Goal: Complete application form: Complete application form

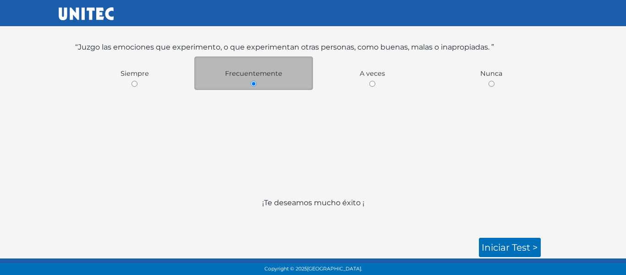
scroll to position [190, 0]
click at [506, 249] on link "Iniciar test >" at bounding box center [510, 246] width 62 height 19
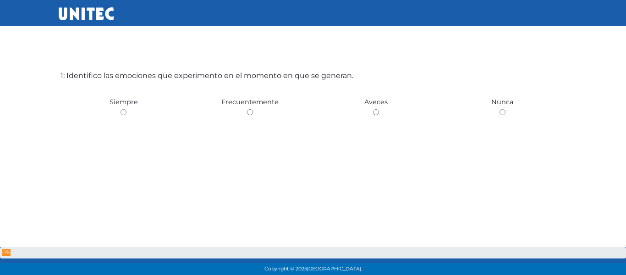
scroll to position [46, 0]
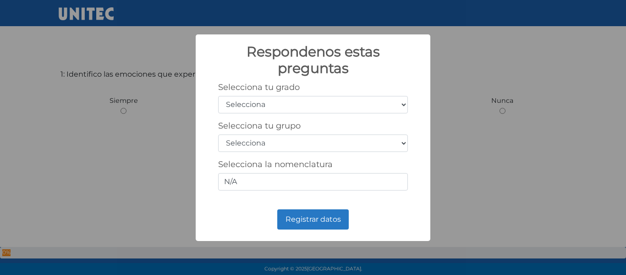
click at [406, 105] on select "Selecciona 1er grado 2do grado 3er grado 4to grado 5to grado 6to grado" at bounding box center [313, 104] width 190 height 17
select select "1"
click at [218, 96] on select "Selecciona 1er grado 2do grado 3er grado 4to grado 5to grado 6to grado" at bounding box center [313, 104] width 190 height 17
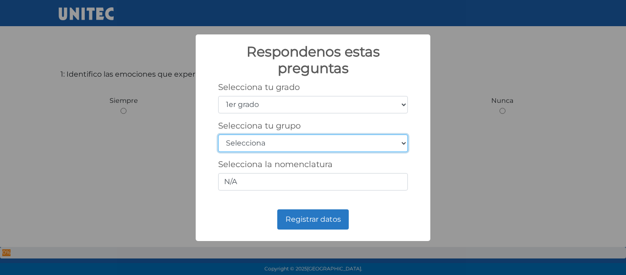
click at [406, 142] on select "Selecciona A B C D E F G H I J K L M N O P Q R S T U V W X Y Z" at bounding box center [313, 142] width 190 height 17
select select "a"
click at [218, 134] on select "Selecciona A B C D E F G H I J K L M N O P Q R S T U V W X Y Z" at bounding box center [313, 142] width 190 height 17
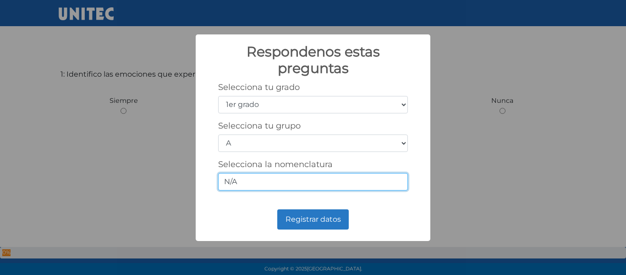
click at [382, 183] on input "N/A" at bounding box center [313, 181] width 190 height 17
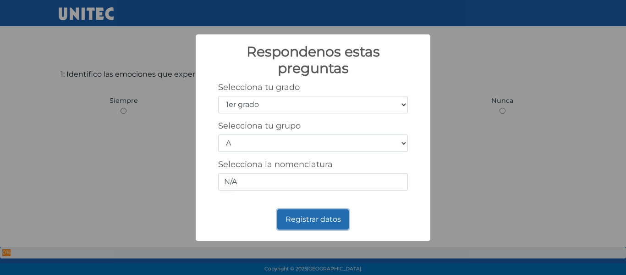
click at [300, 217] on button "Registrar datos" at bounding box center [312, 219] width 71 height 20
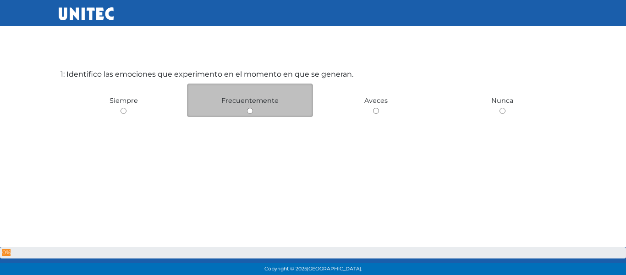
click at [251, 111] on input "radio" at bounding box center [250, 111] width 6 height 6
radio input "true"
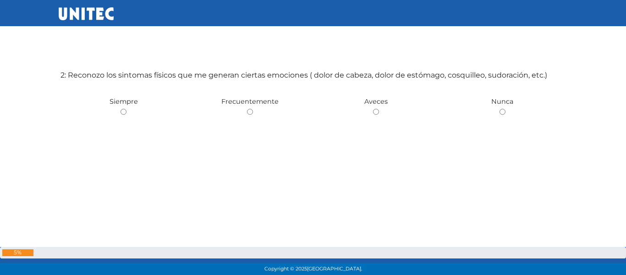
scroll to position [320, 0]
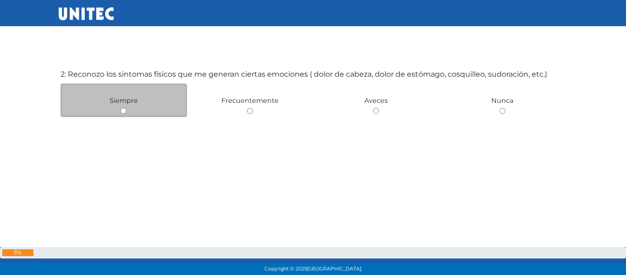
click at [128, 113] on div "Siempre" at bounding box center [123, 99] width 126 height 33
click at [124, 110] on input "radio" at bounding box center [124, 111] width 6 height 6
radio input "true"
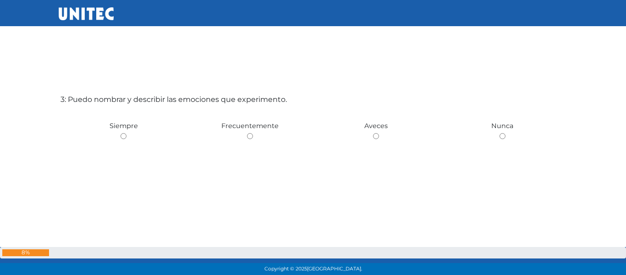
scroll to position [595, 0]
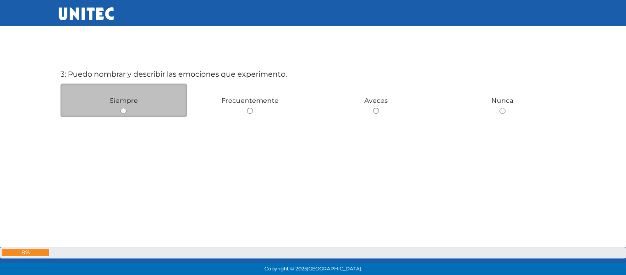
click at [124, 110] on input "radio" at bounding box center [124, 111] width 6 height 6
radio input "true"
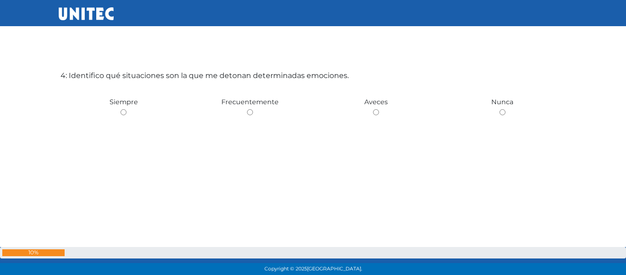
scroll to position [869, 0]
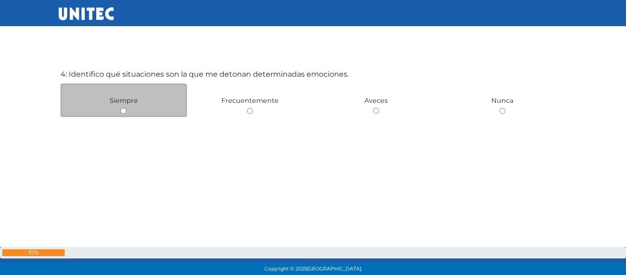
click at [126, 109] on input "radio" at bounding box center [124, 111] width 6 height 6
radio input "true"
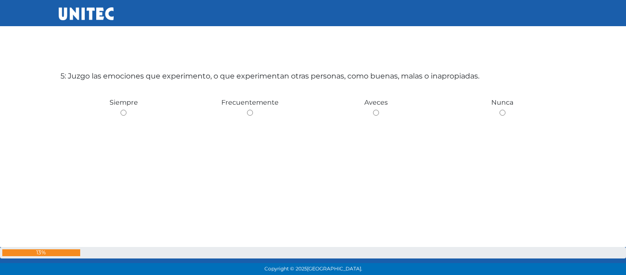
scroll to position [1144, 0]
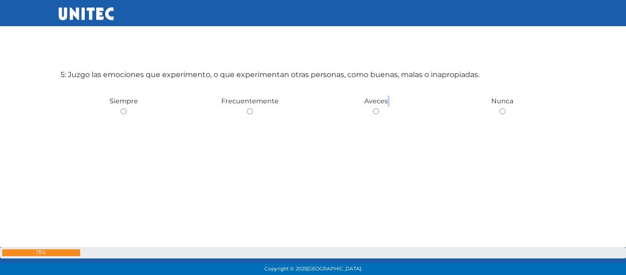
scroll to position [1149, 0]
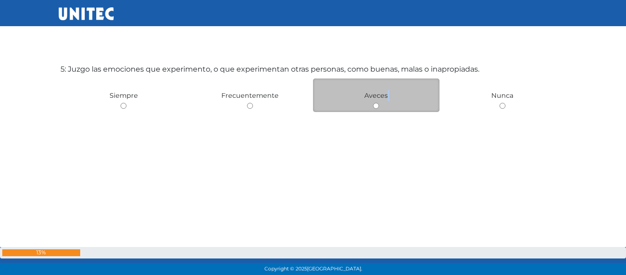
click at [380, 106] on div "Aveces" at bounding box center [376, 94] width 126 height 33
click at [374, 105] on input "radio" at bounding box center [376, 106] width 6 height 6
radio input "true"
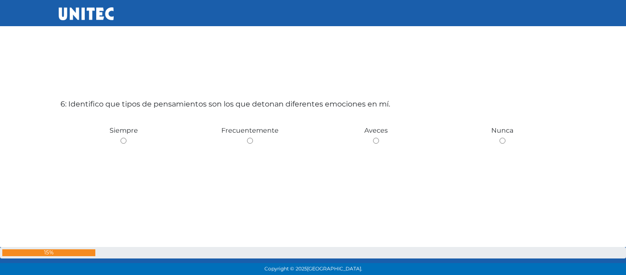
scroll to position [1418, 0]
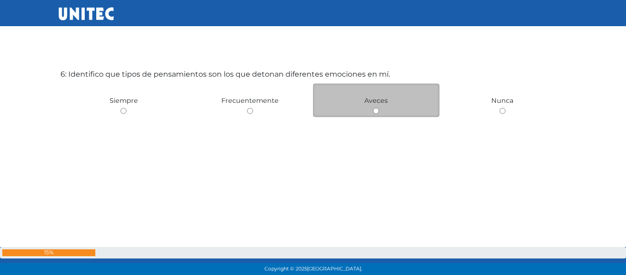
click at [373, 111] on input "radio" at bounding box center [376, 111] width 6 height 6
radio input "true"
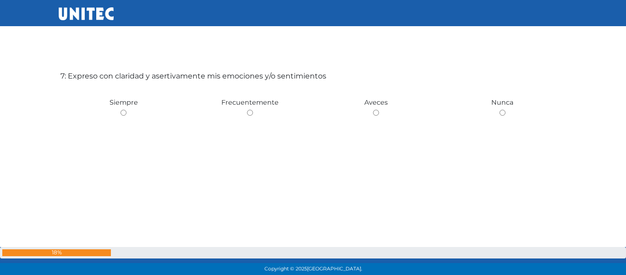
scroll to position [1693, 0]
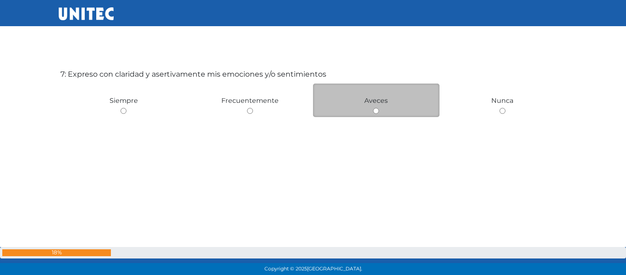
click at [374, 110] on input "radio" at bounding box center [376, 111] width 6 height 6
radio input "true"
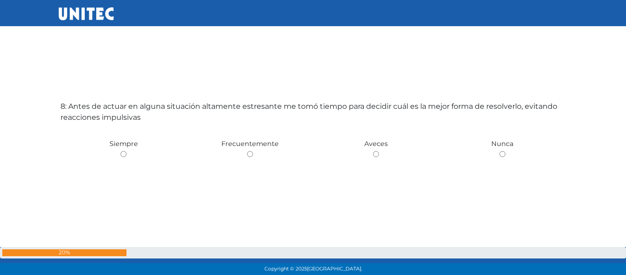
scroll to position [1967, 0]
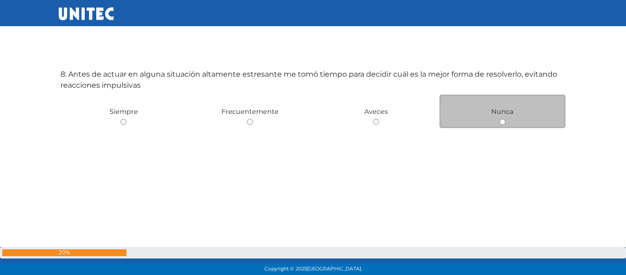
click at [503, 123] on input "radio" at bounding box center [503, 122] width 6 height 6
radio input "true"
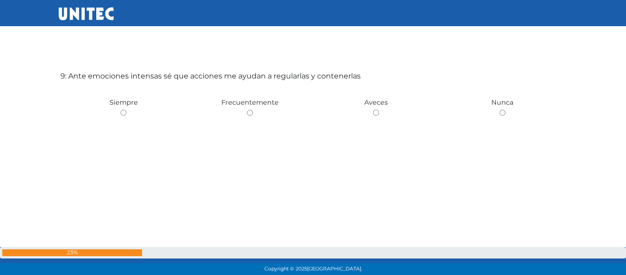
scroll to position [2242, 0]
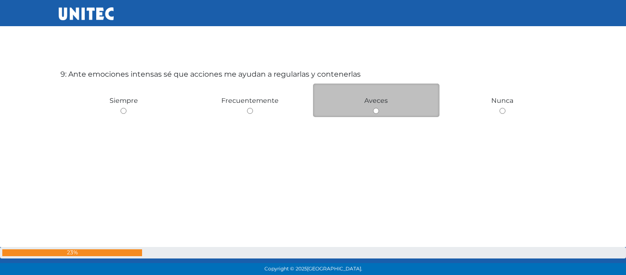
click at [375, 112] on input "radio" at bounding box center [376, 111] width 6 height 6
radio input "true"
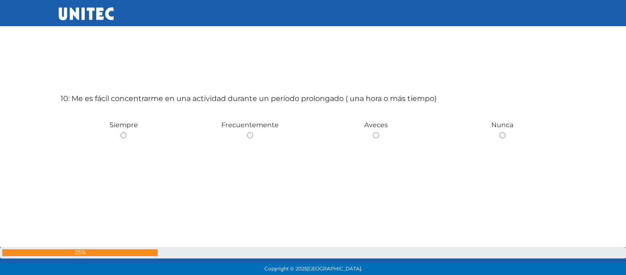
scroll to position [2516, 0]
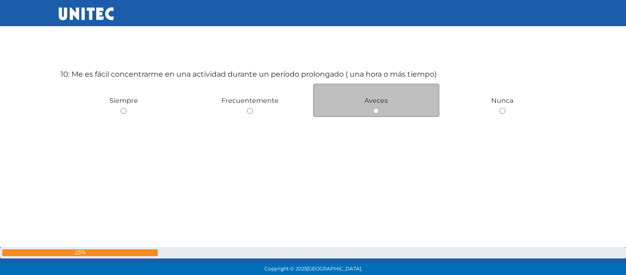
click at [376, 113] on input "radio" at bounding box center [376, 111] width 6 height 6
radio input "true"
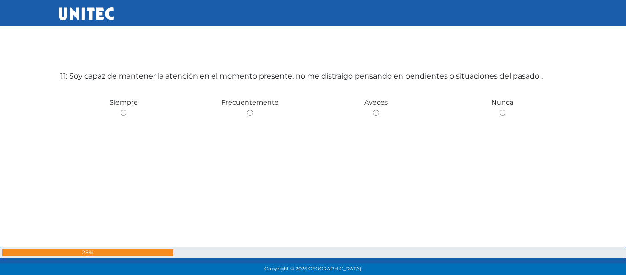
scroll to position [2791, 0]
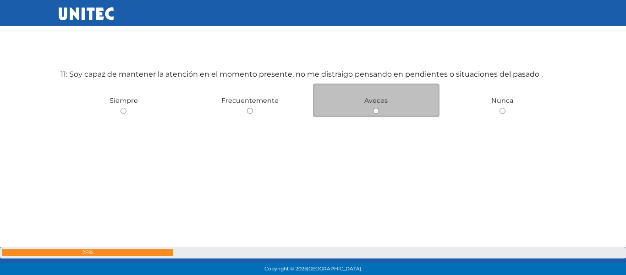
click at [377, 110] on input "radio" at bounding box center [376, 111] width 6 height 6
radio input "true"
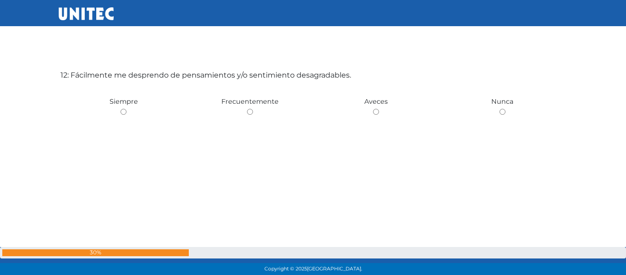
scroll to position [3065, 0]
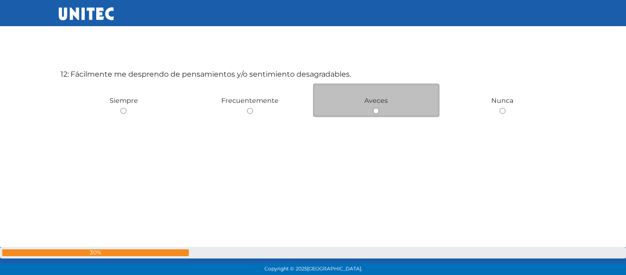
click at [376, 112] on input "radio" at bounding box center [376, 111] width 6 height 6
radio input "true"
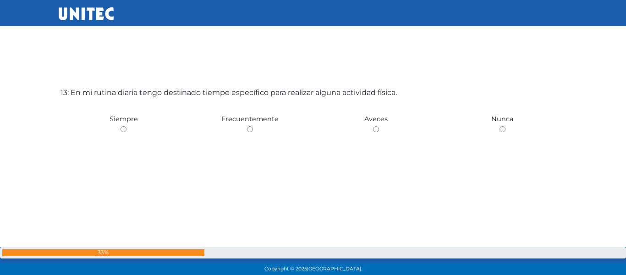
scroll to position [3340, 0]
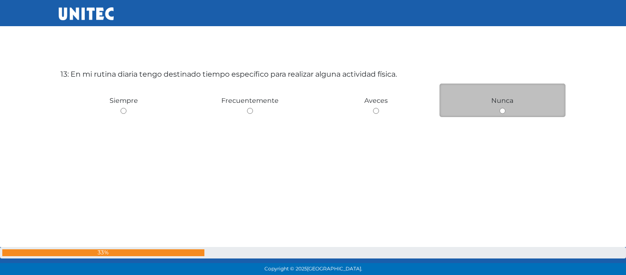
click at [501, 111] on input "radio" at bounding box center [503, 111] width 6 height 6
radio input "true"
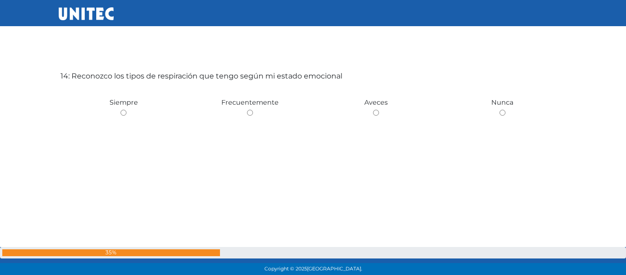
scroll to position [3614, 0]
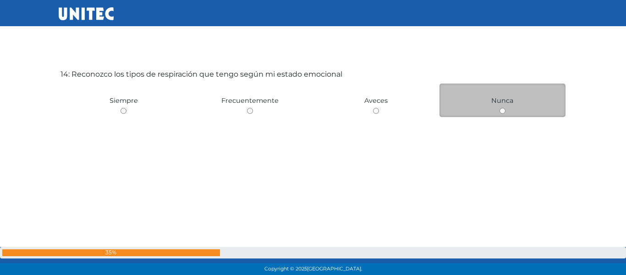
click at [500, 110] on input "radio" at bounding box center [503, 111] width 6 height 6
radio input "true"
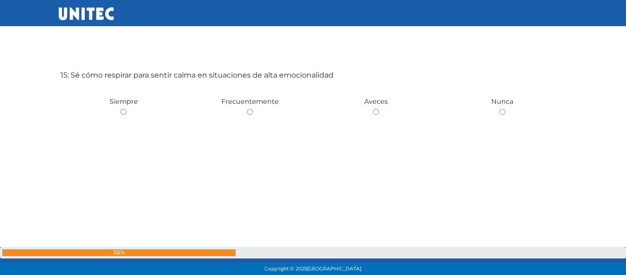
scroll to position [3889, 0]
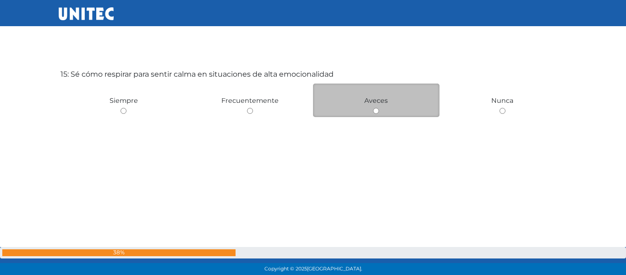
click at [374, 111] on input "radio" at bounding box center [376, 111] width 6 height 6
radio input "true"
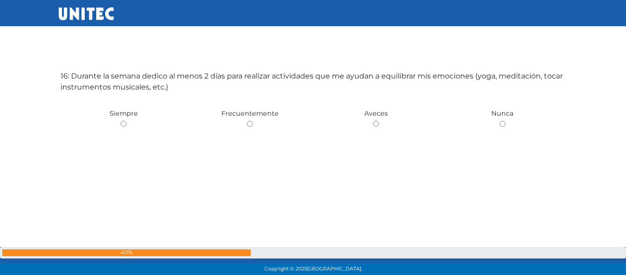
scroll to position [4163, 0]
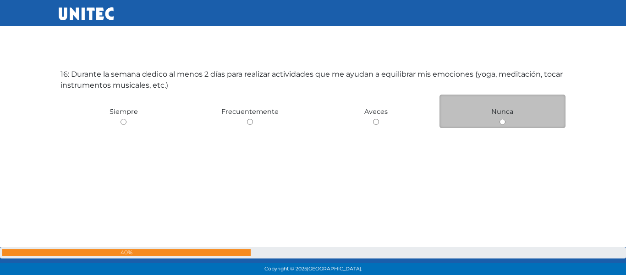
click at [500, 121] on input "radio" at bounding box center [503, 122] width 6 height 6
radio input "true"
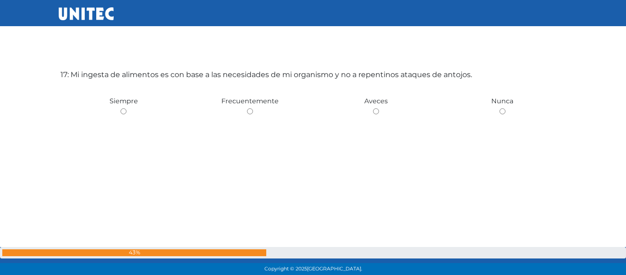
scroll to position [4438, 0]
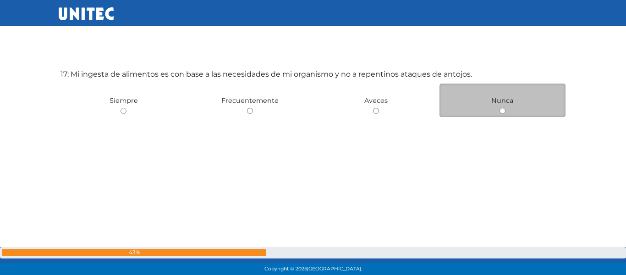
click at [502, 113] on input "radio" at bounding box center [503, 111] width 6 height 6
radio input "true"
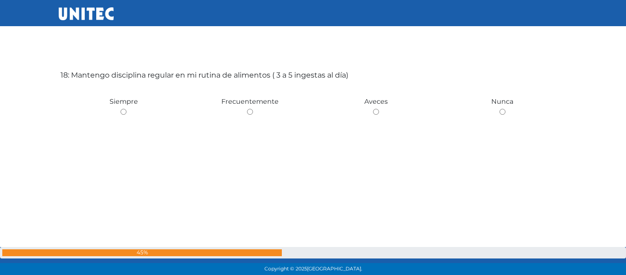
scroll to position [4712, 0]
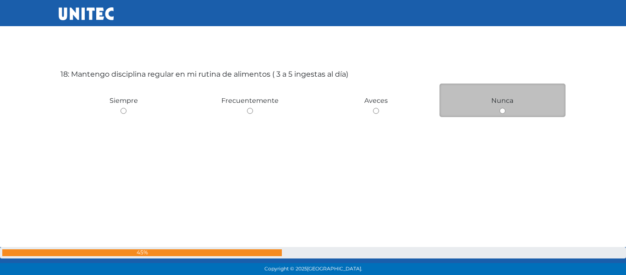
click at [502, 109] on input "radio" at bounding box center [503, 111] width 6 height 6
radio input "true"
click at [500, 111] on input "radio" at bounding box center [503, 111] width 6 height 6
radio input "true"
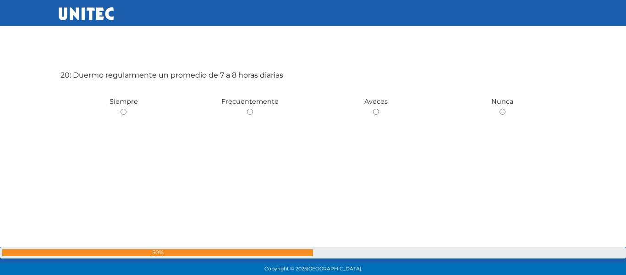
scroll to position [5262, 0]
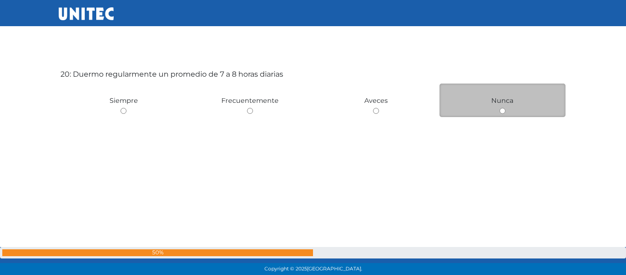
click at [500, 110] on input "radio" at bounding box center [503, 111] width 6 height 6
radio input "true"
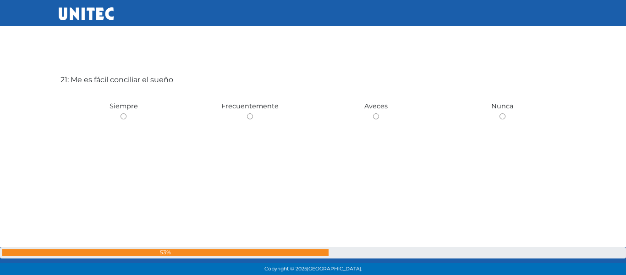
scroll to position [5536, 0]
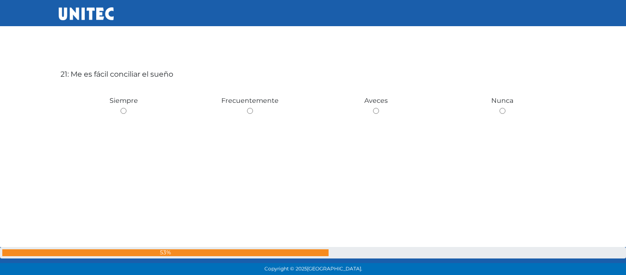
click at [500, 110] on input "radio" at bounding box center [503, 111] width 6 height 6
radio input "true"
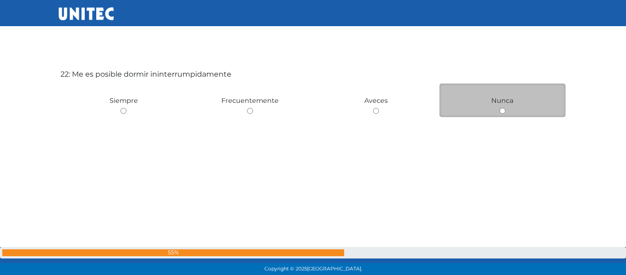
click at [502, 109] on input "radio" at bounding box center [503, 111] width 6 height 6
radio input "true"
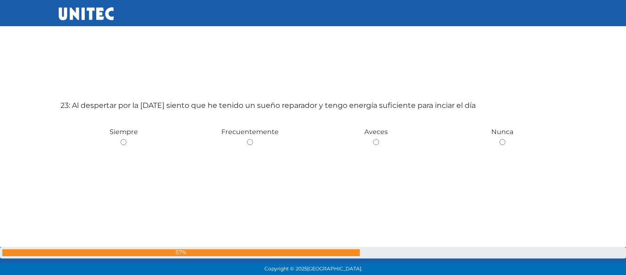
scroll to position [6085, 0]
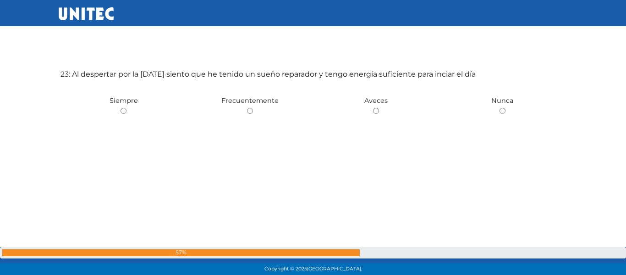
click at [502, 109] on input "radio" at bounding box center [503, 111] width 6 height 6
radio input "true"
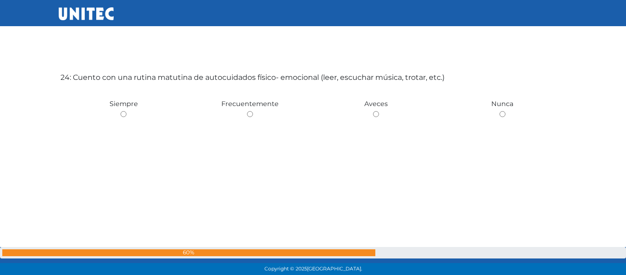
scroll to position [6360, 0]
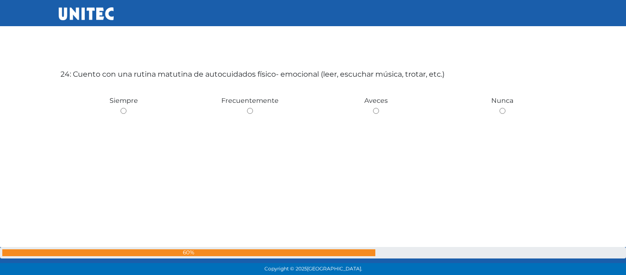
click at [502, 109] on input "radio" at bounding box center [503, 111] width 6 height 6
radio input "true"
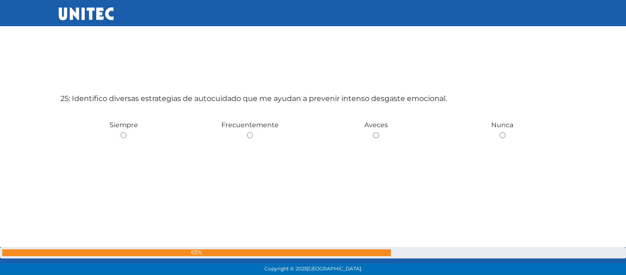
scroll to position [6634, 0]
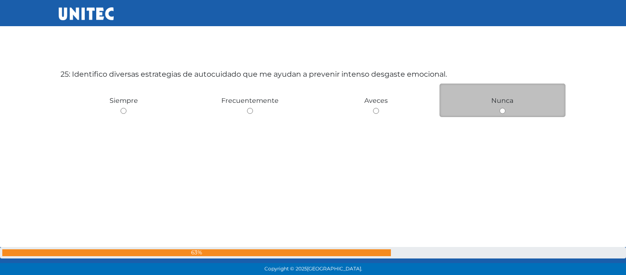
click at [501, 111] on input "radio" at bounding box center [503, 111] width 6 height 6
radio input "true"
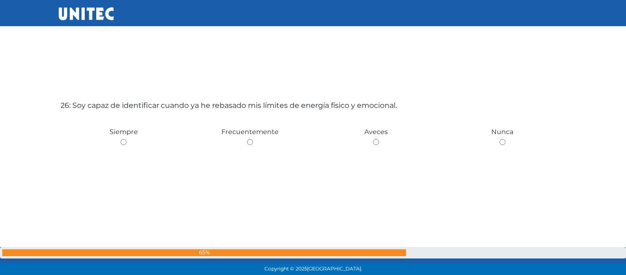
scroll to position [6909, 0]
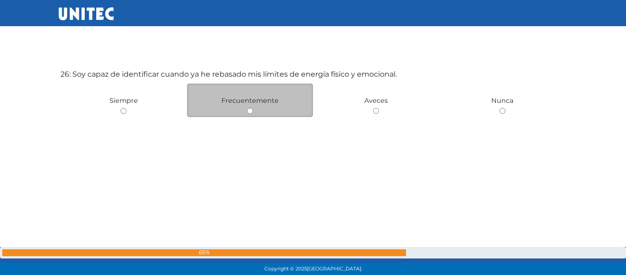
click at [249, 111] on input "radio" at bounding box center [250, 111] width 6 height 6
radio input "true"
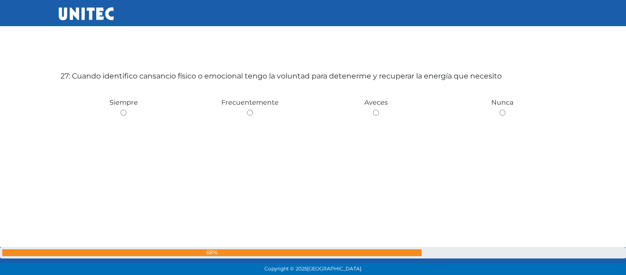
scroll to position [7183, 0]
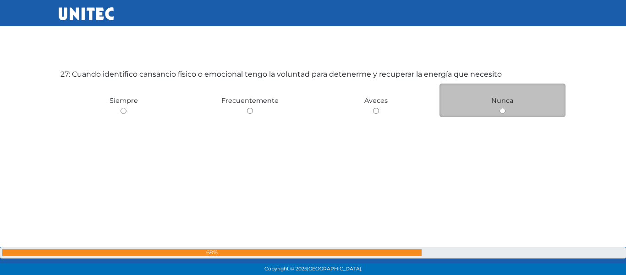
click at [503, 111] on input "radio" at bounding box center [503, 111] width 6 height 6
radio input "true"
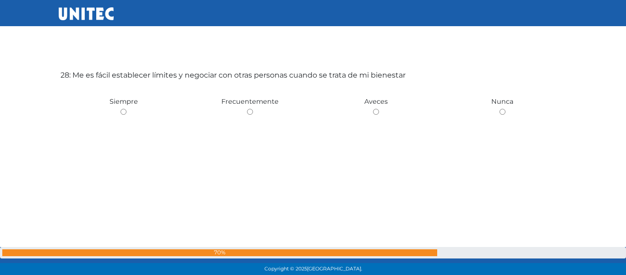
scroll to position [7458, 0]
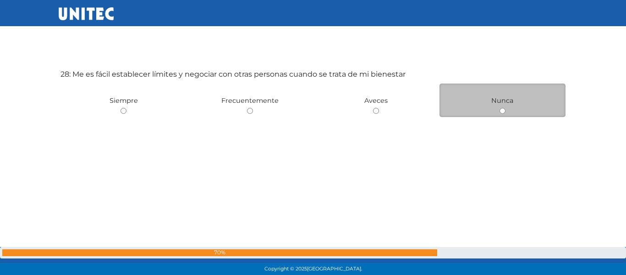
click at [503, 109] on input "radio" at bounding box center [503, 111] width 6 height 6
radio input "true"
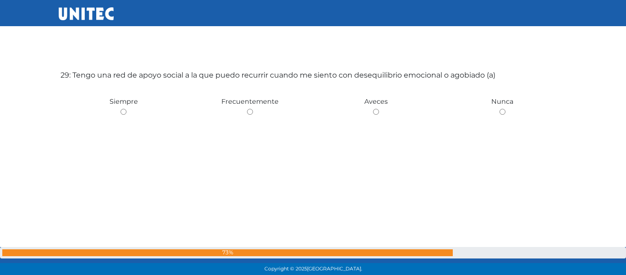
scroll to position [7732, 0]
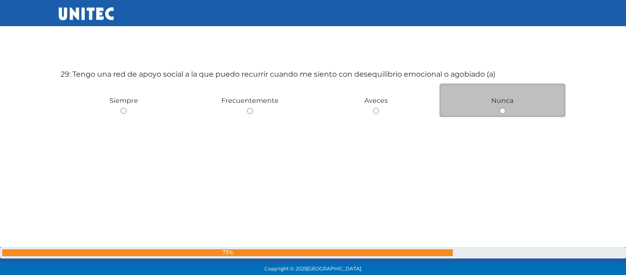
click at [501, 110] on input "radio" at bounding box center [503, 111] width 6 height 6
radio input "true"
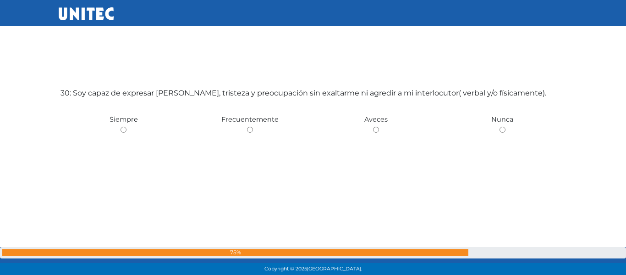
scroll to position [8007, 0]
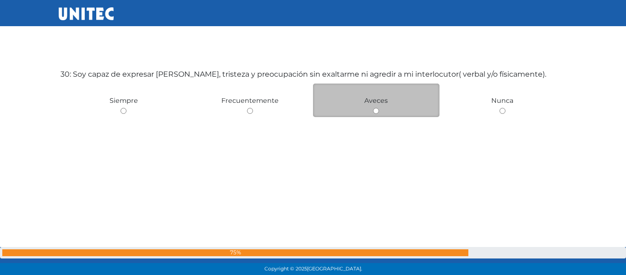
click at [375, 112] on input "radio" at bounding box center [376, 111] width 6 height 6
radio input "true"
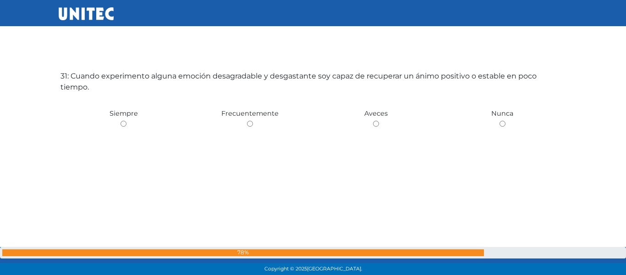
scroll to position [8281, 0]
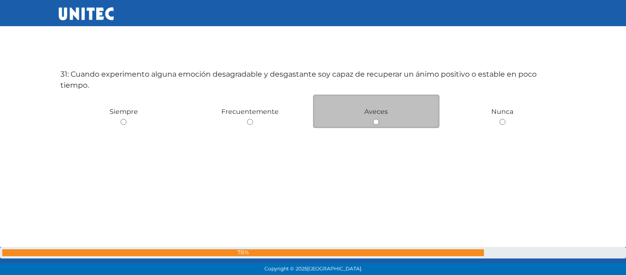
click at [374, 121] on input "radio" at bounding box center [376, 122] width 6 height 6
radio input "true"
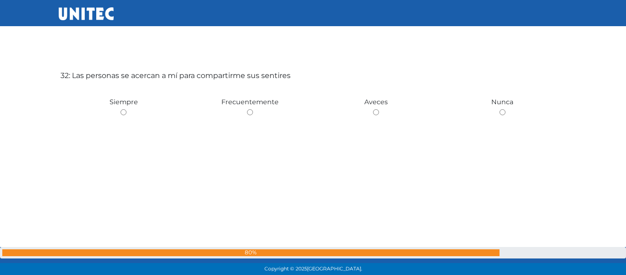
scroll to position [8556, 0]
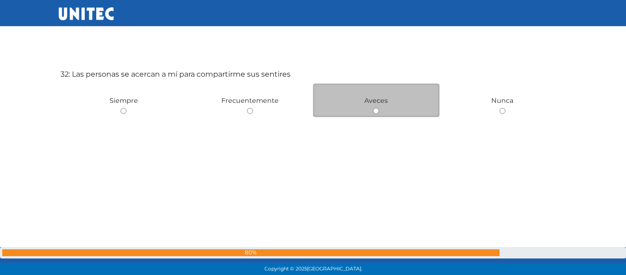
click at [375, 111] on input "radio" at bounding box center [376, 111] width 6 height 6
radio input "true"
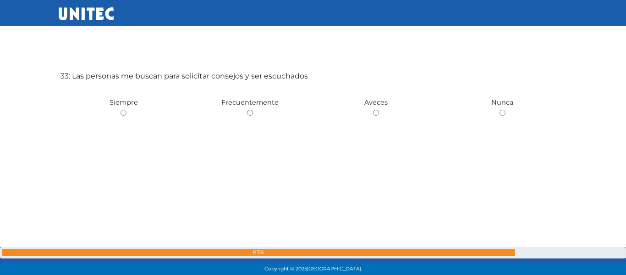
scroll to position [8830, 0]
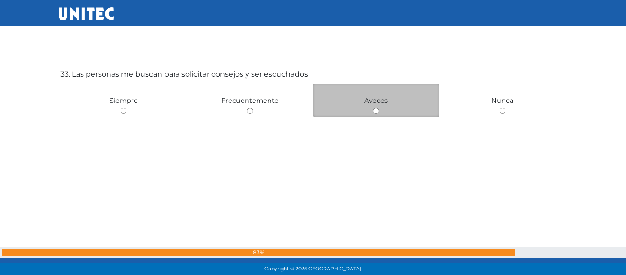
click at [375, 112] on input "radio" at bounding box center [376, 111] width 6 height 6
radio input "true"
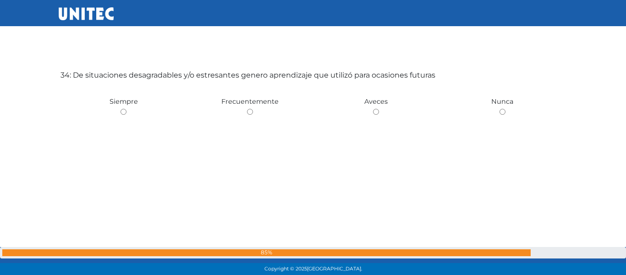
scroll to position [9105, 0]
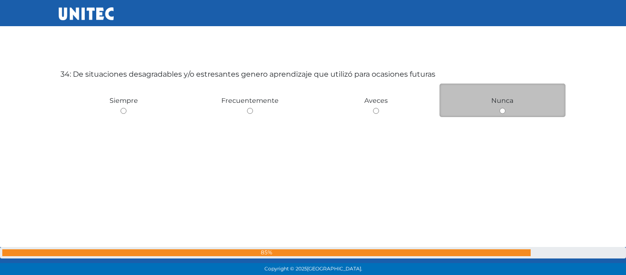
click at [504, 110] on input "radio" at bounding box center [503, 111] width 6 height 6
radio input "true"
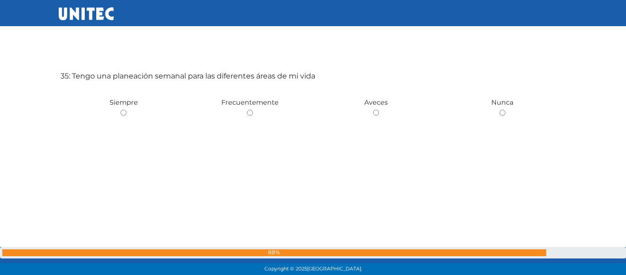
scroll to position [9379, 0]
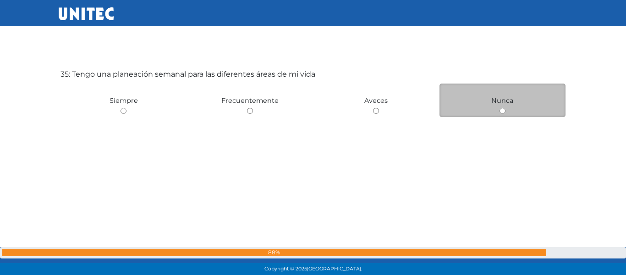
click at [500, 111] on input "radio" at bounding box center [503, 111] width 6 height 6
radio input "true"
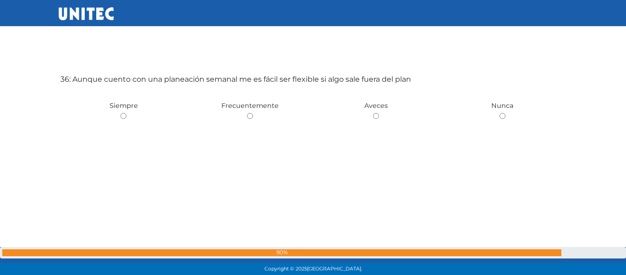
scroll to position [9654, 0]
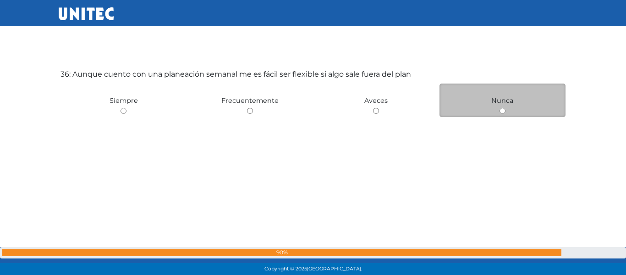
click at [503, 112] on input "radio" at bounding box center [503, 111] width 6 height 6
radio input "true"
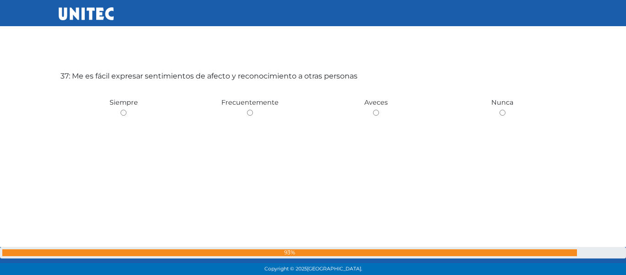
scroll to position [9928, 0]
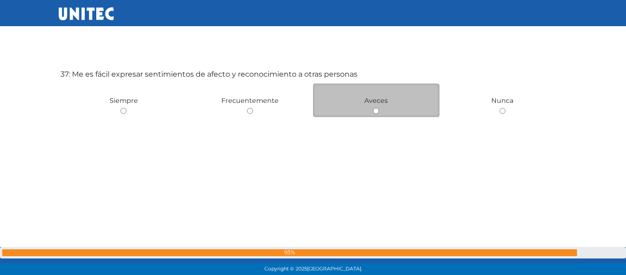
click at [378, 111] on input "radio" at bounding box center [376, 111] width 6 height 6
radio input "true"
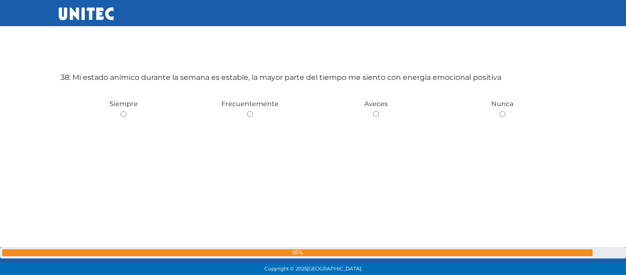
scroll to position [10203, 0]
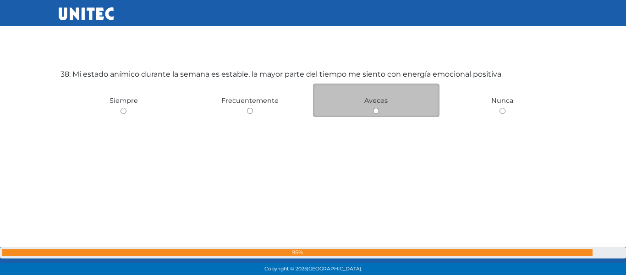
click at [378, 110] on input "radio" at bounding box center [376, 111] width 6 height 6
radio input "true"
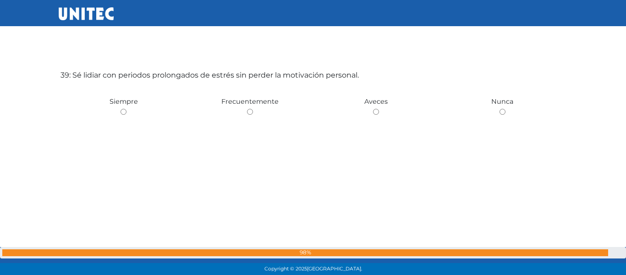
scroll to position [10477, 0]
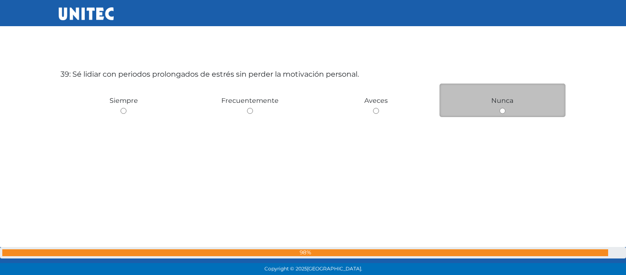
click at [502, 112] on input "radio" at bounding box center [503, 111] width 6 height 6
radio input "true"
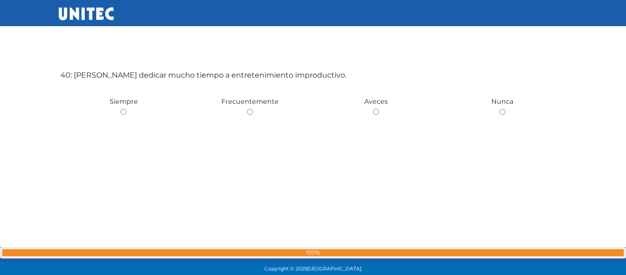
scroll to position [10752, 0]
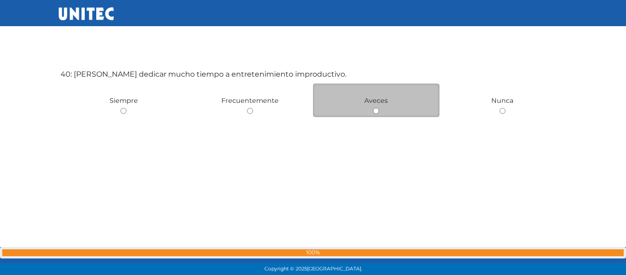
click at [376, 110] on input "radio" at bounding box center [376, 111] width 6 height 6
radio input "true"
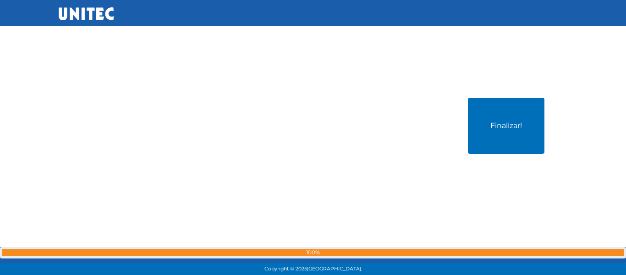
scroll to position [11045, 0]
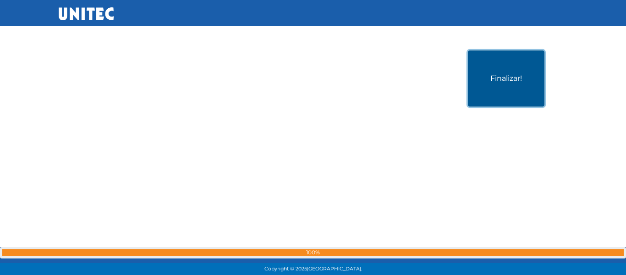
click at [519, 71] on button "Finalizar!" at bounding box center [506, 78] width 77 height 56
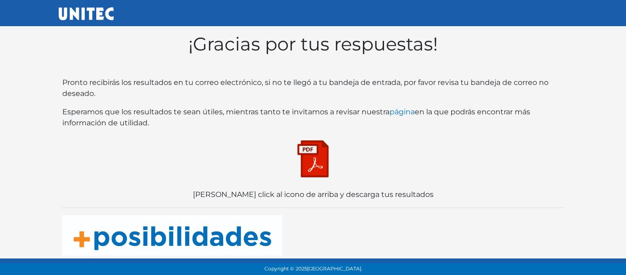
click at [89, 11] on img at bounding box center [86, 13] width 55 height 13
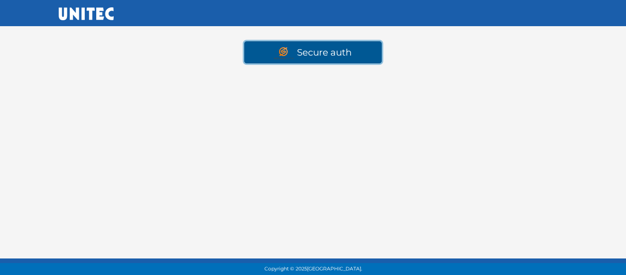
click at [291, 47] on img at bounding box center [285, 53] width 23 height 12
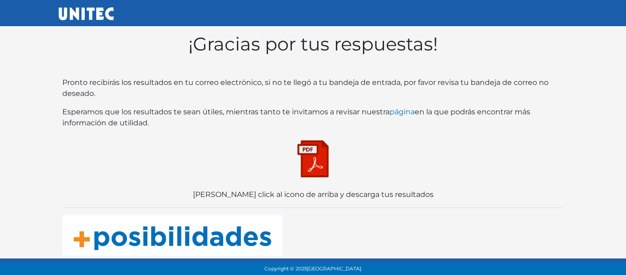
click at [310, 154] on img at bounding box center [313, 159] width 46 height 46
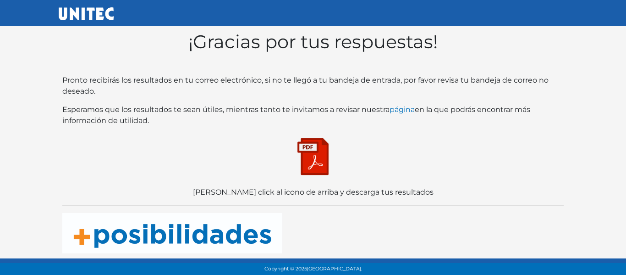
scroll to position [3, 0]
